Goal: Find contact information: Find contact information

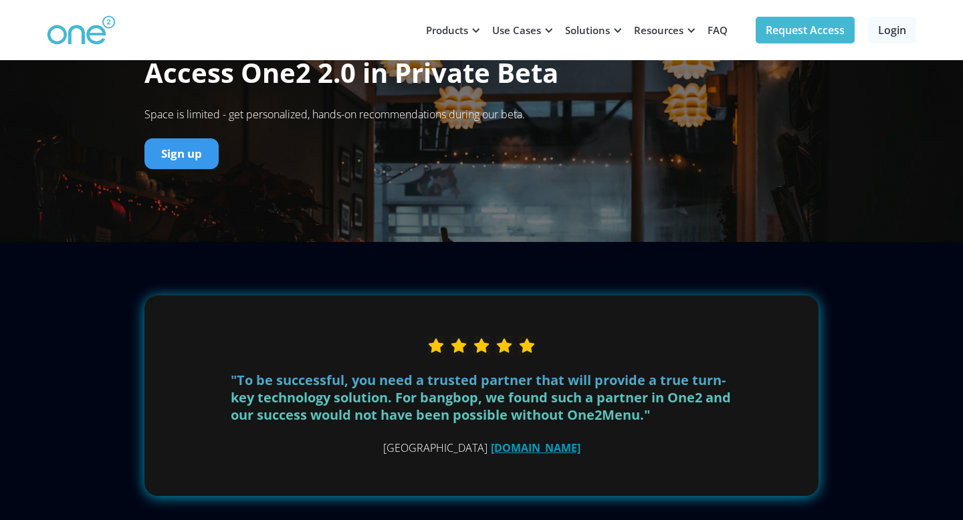
scroll to position [5582, 0]
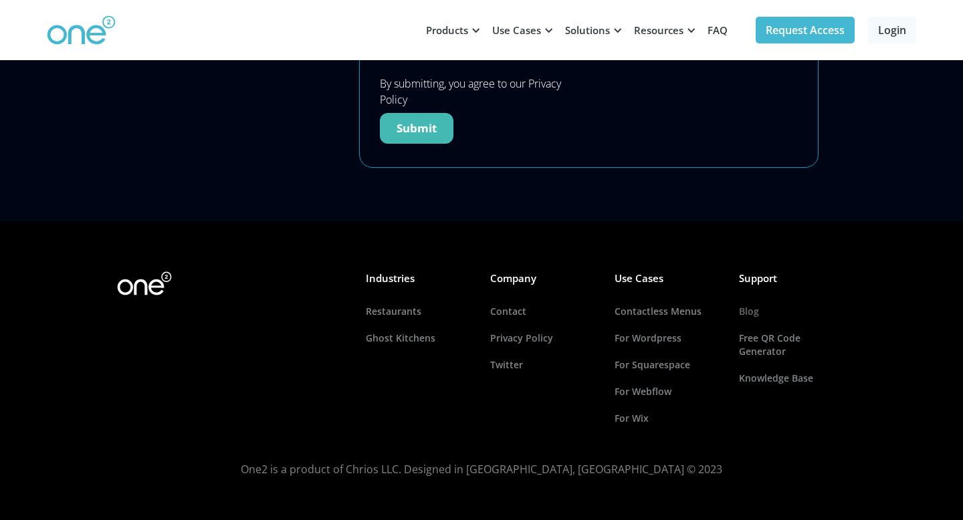
click at [751, 316] on link "Blog" at bounding box center [792, 311] width 107 height 27
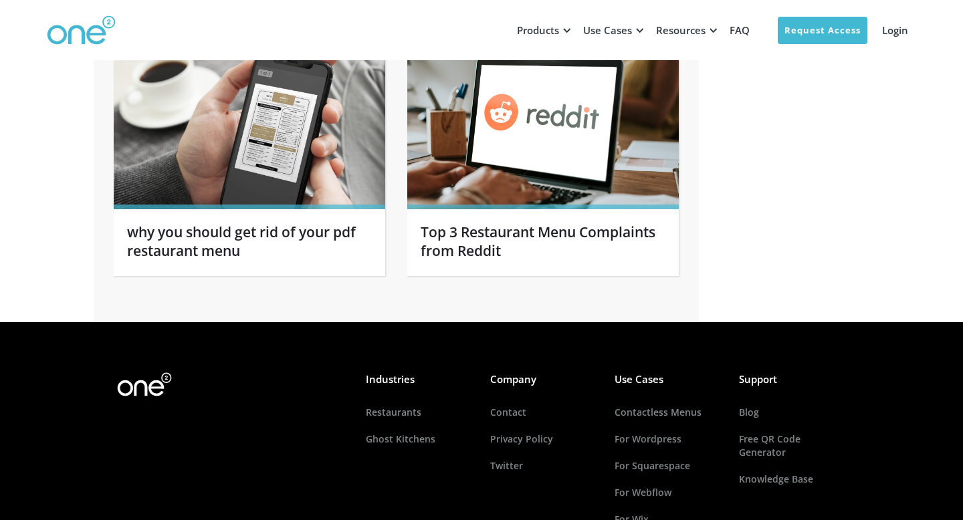
scroll to position [5971, 0]
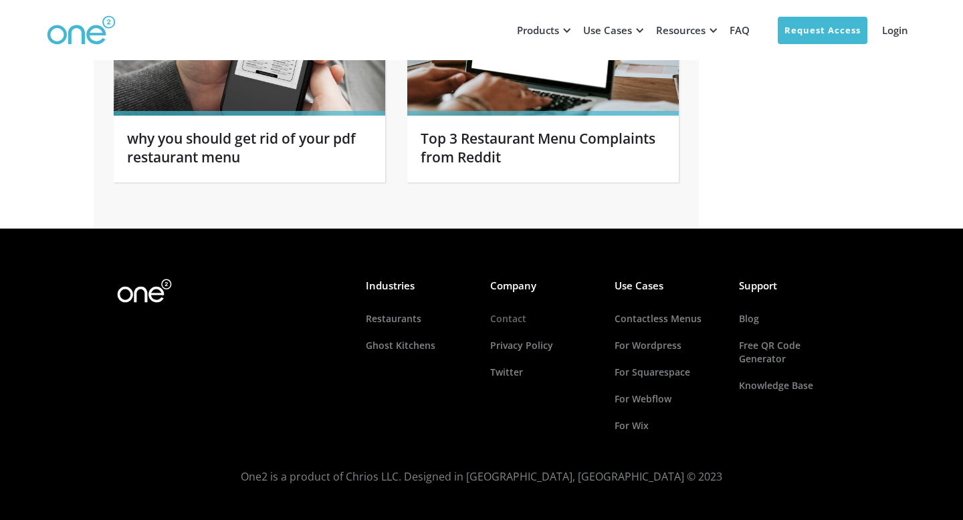
click at [518, 307] on link "Contact" at bounding box center [543, 318] width 107 height 27
